Goal: Transaction & Acquisition: Download file/media

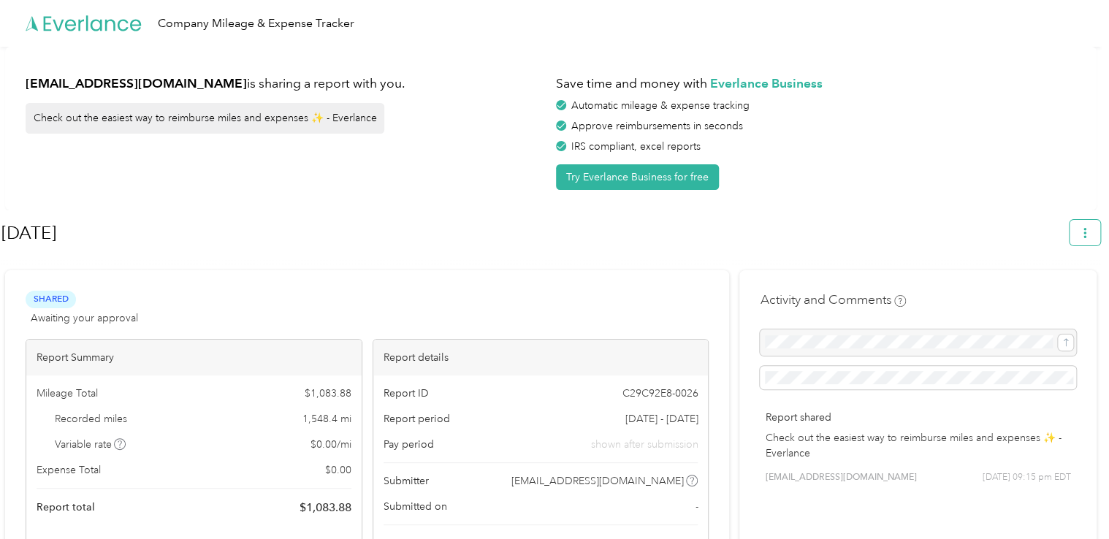
click at [1100, 232] on button "button" at bounding box center [1085, 233] width 31 height 26
click at [1049, 294] on span "Download" at bounding box center [1050, 301] width 48 height 15
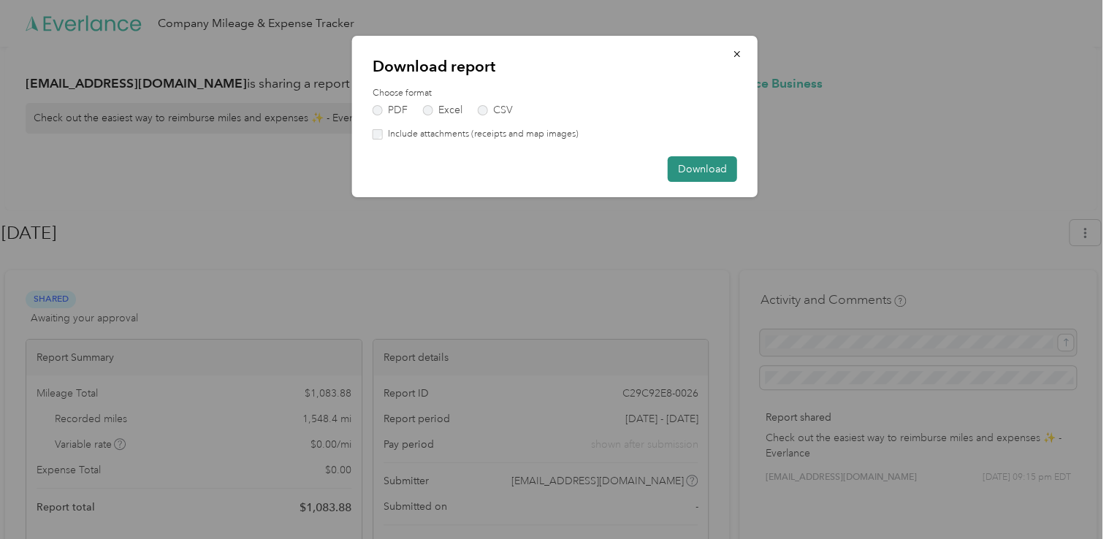
click at [701, 166] on button "Download" at bounding box center [702, 169] width 69 height 26
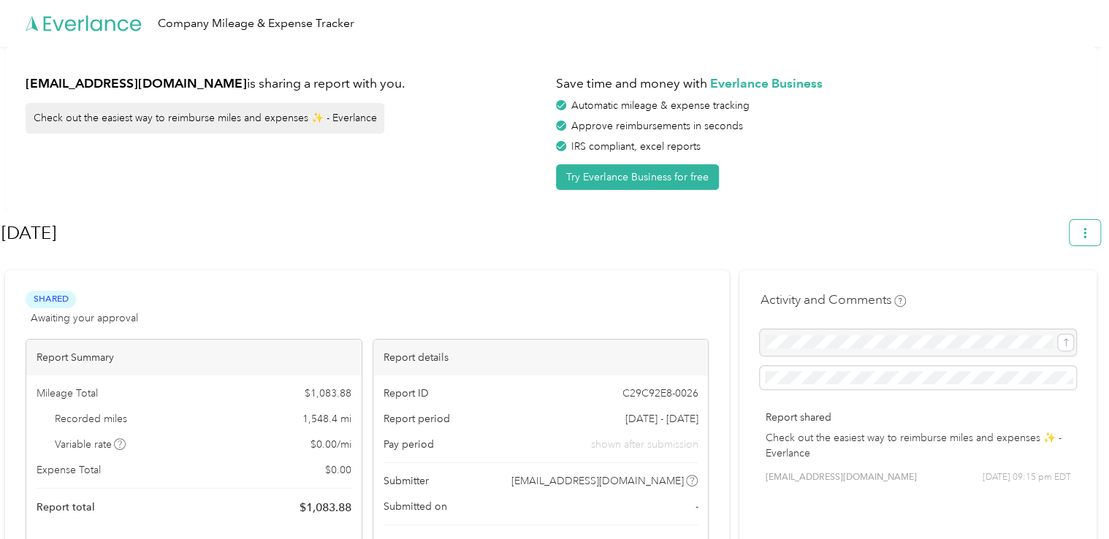
click at [1086, 238] on icon "button" at bounding box center [1084, 233] width 3 height 10
click at [1034, 294] on span "Download" at bounding box center [1050, 301] width 48 height 15
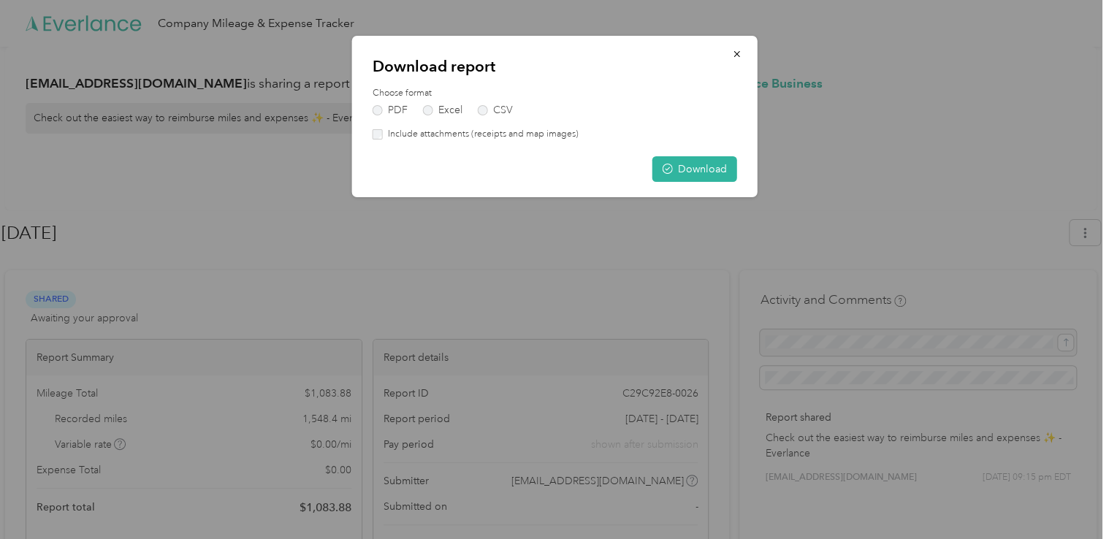
click at [741, 175] on div "Download report Choose format PDF Excel CSV Include attachments (receipts and m…" at bounding box center [554, 116] width 405 height 161
click at [725, 175] on button "Download" at bounding box center [694, 169] width 85 height 26
